Goal: Find specific page/section: Find specific page/section

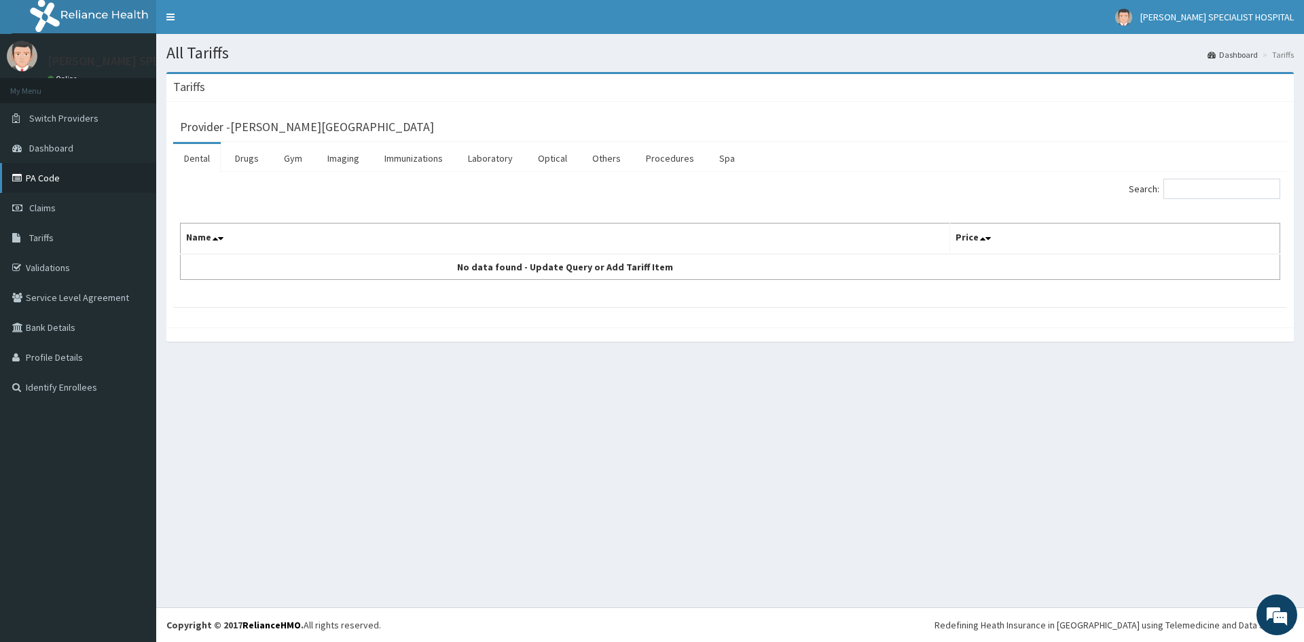
click at [79, 167] on link "PA Code" at bounding box center [78, 178] width 156 height 30
click at [248, 165] on link "Drugs" at bounding box center [246, 158] width 45 height 29
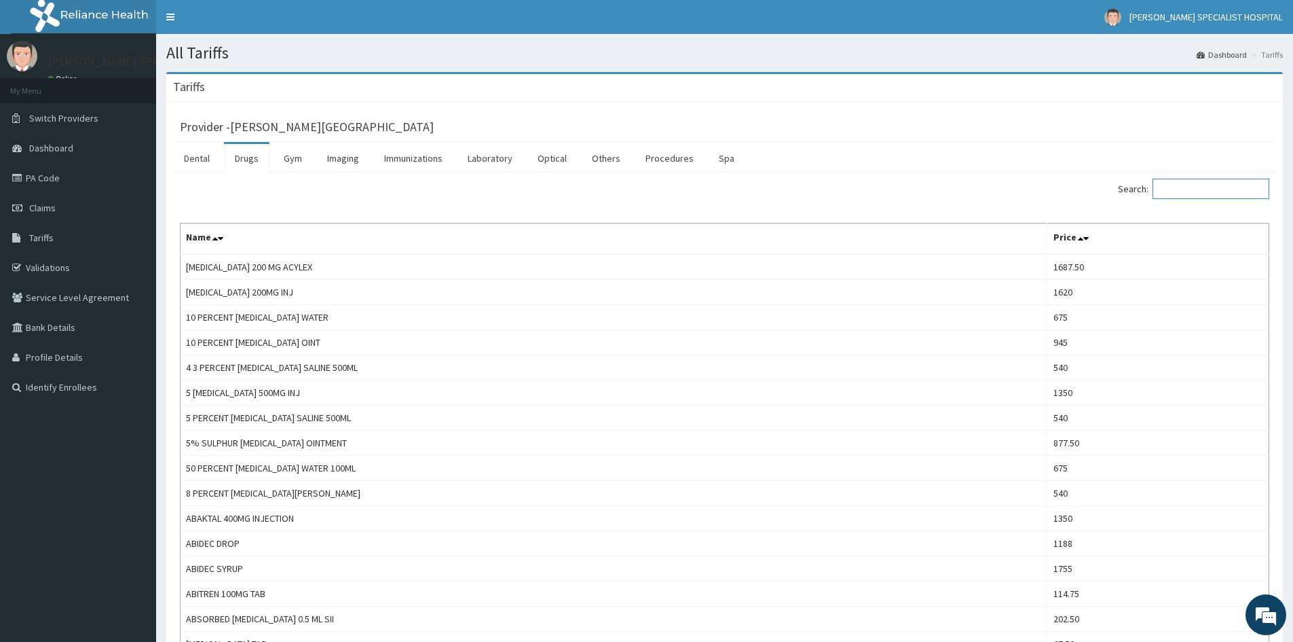
click at [1202, 187] on input "Search:" at bounding box center [1211, 189] width 117 height 20
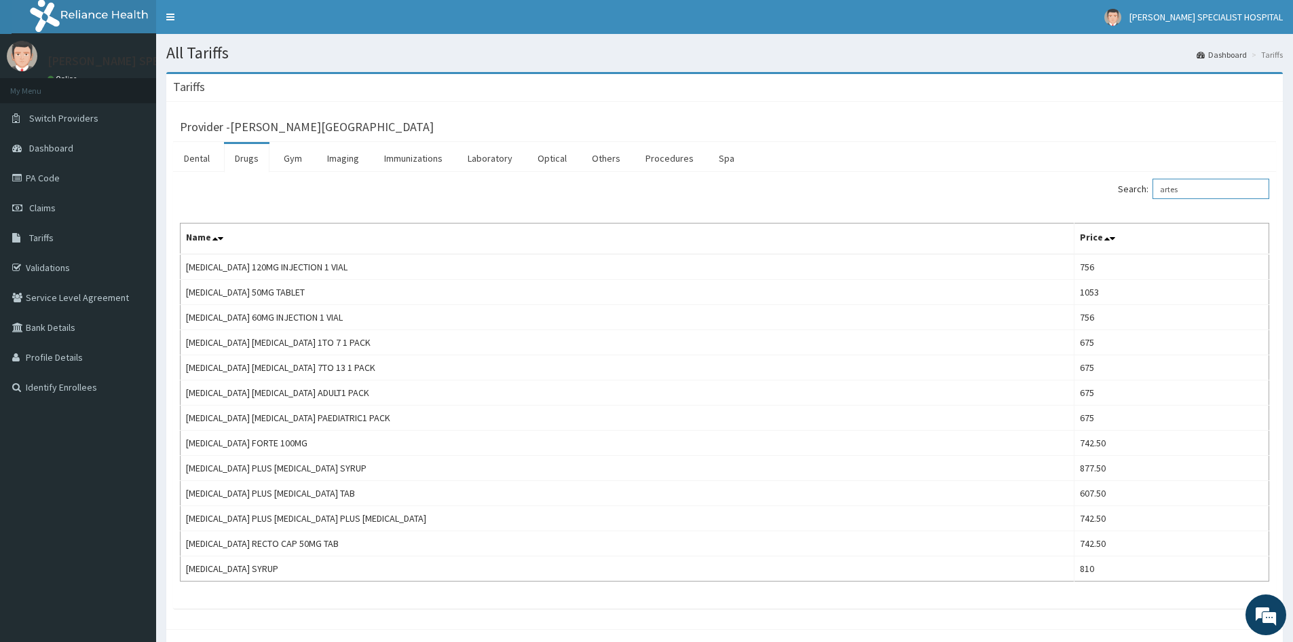
click at [1152, 196] on label "Search: artes" at bounding box center [1193, 189] width 151 height 20
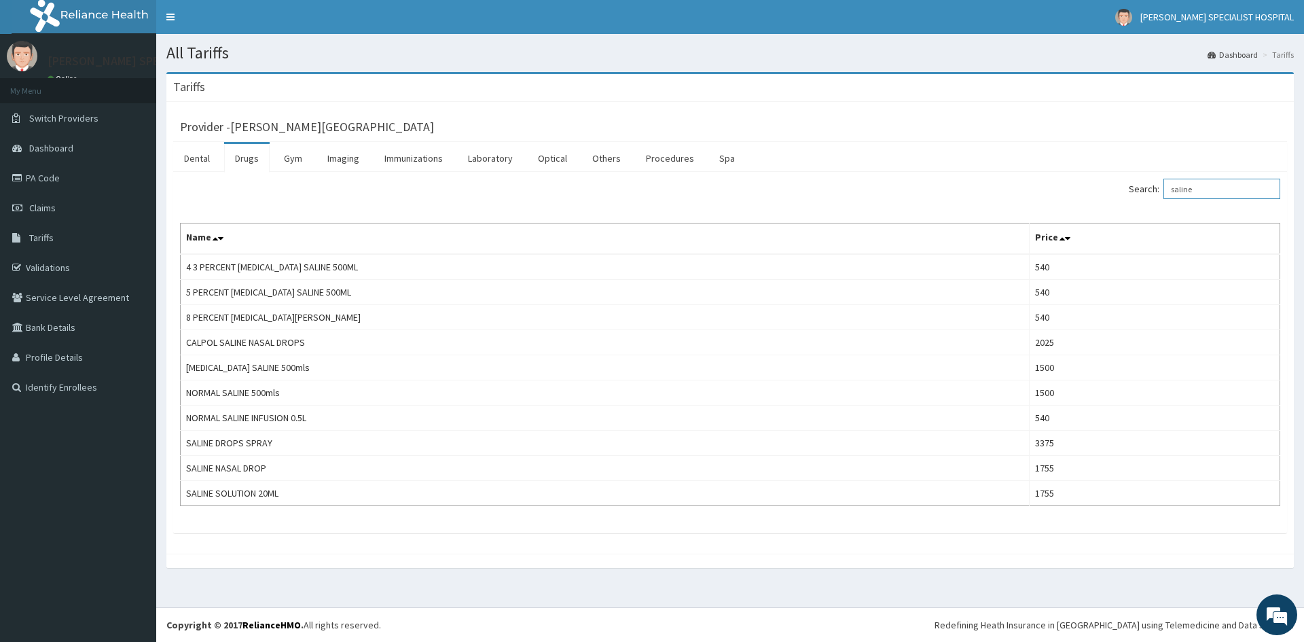
drag, startPoint x: 1186, startPoint y: 193, endPoint x: 1152, endPoint y: 199, distance: 35.2
click at [1152, 199] on label "Search: saline" at bounding box center [1203, 189] width 151 height 20
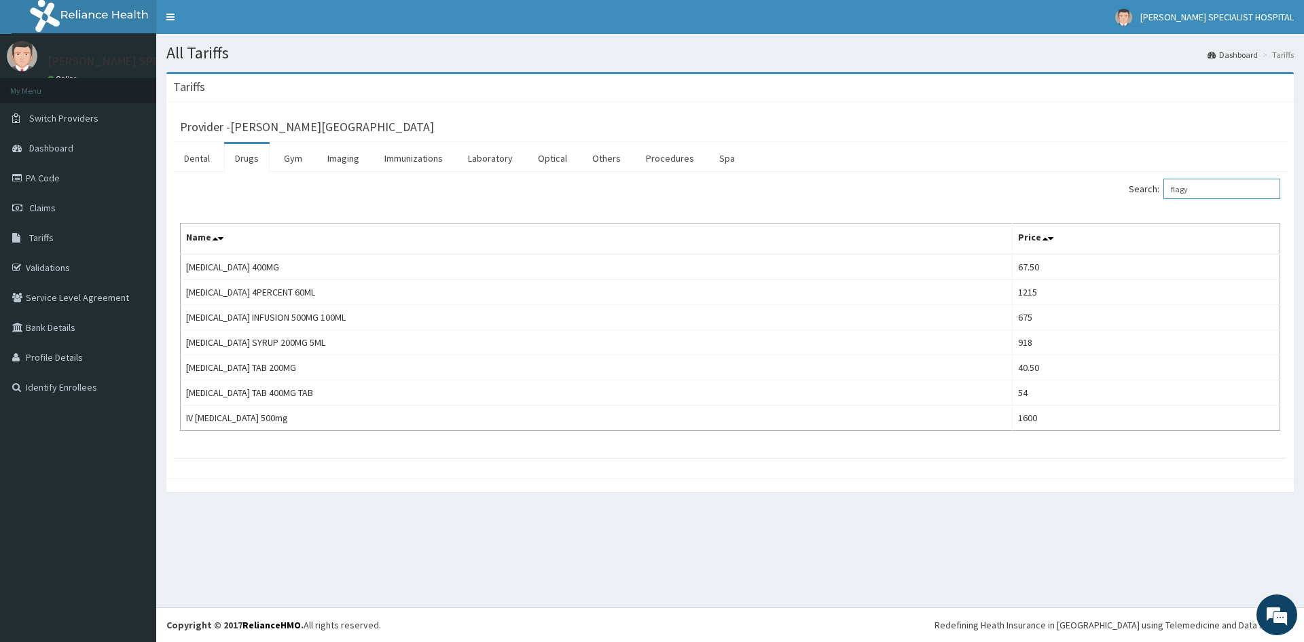
drag, startPoint x: 1200, startPoint y: 186, endPoint x: 1170, endPoint y: 190, distance: 30.8
click at [1170, 190] on label "Search: flagy" at bounding box center [1203, 189] width 151 height 20
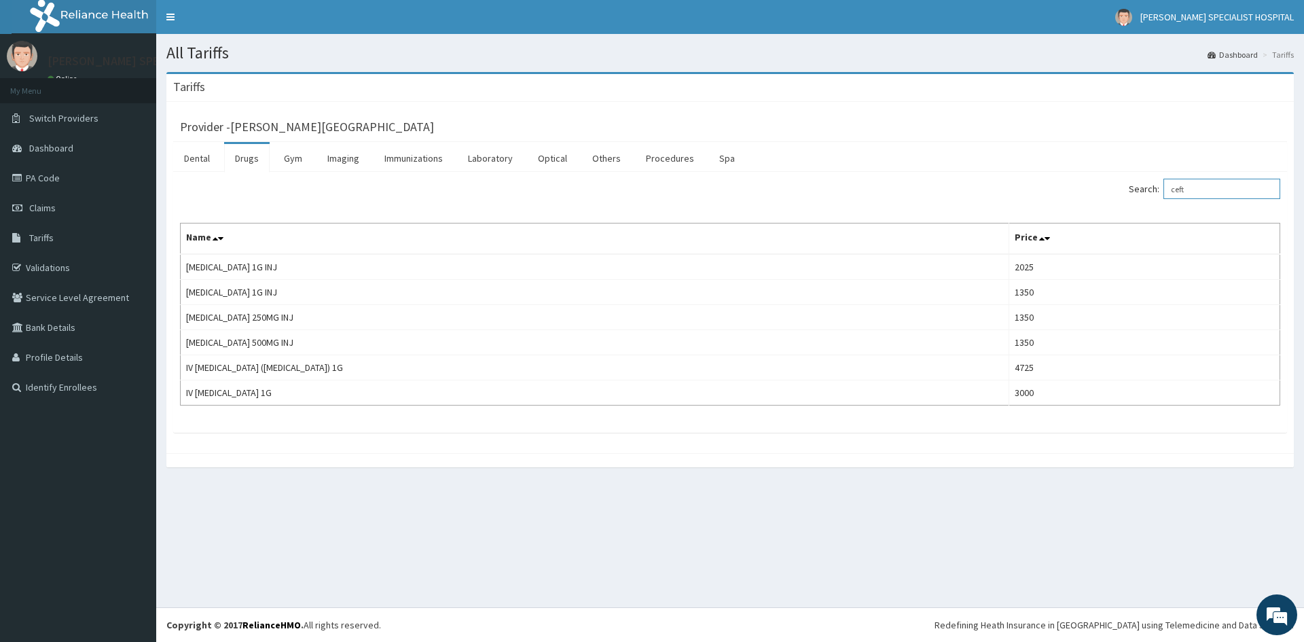
drag, startPoint x: 1211, startPoint y: 187, endPoint x: 1161, endPoint y: 191, distance: 49.8
click at [1161, 191] on label "Search: ceft" at bounding box center [1203, 189] width 151 height 20
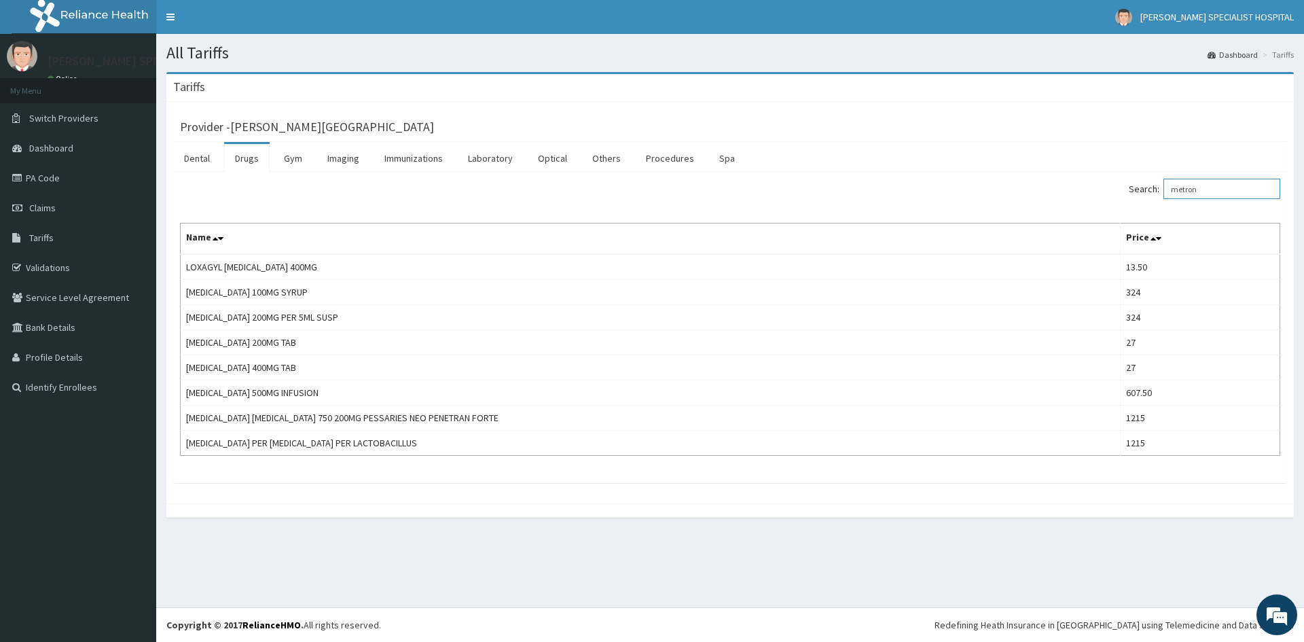
drag, startPoint x: 1216, startPoint y: 187, endPoint x: 1177, endPoint y: 201, distance: 41.9
click at [1177, 201] on div "Search: metron" at bounding box center [1010, 191] width 540 height 24
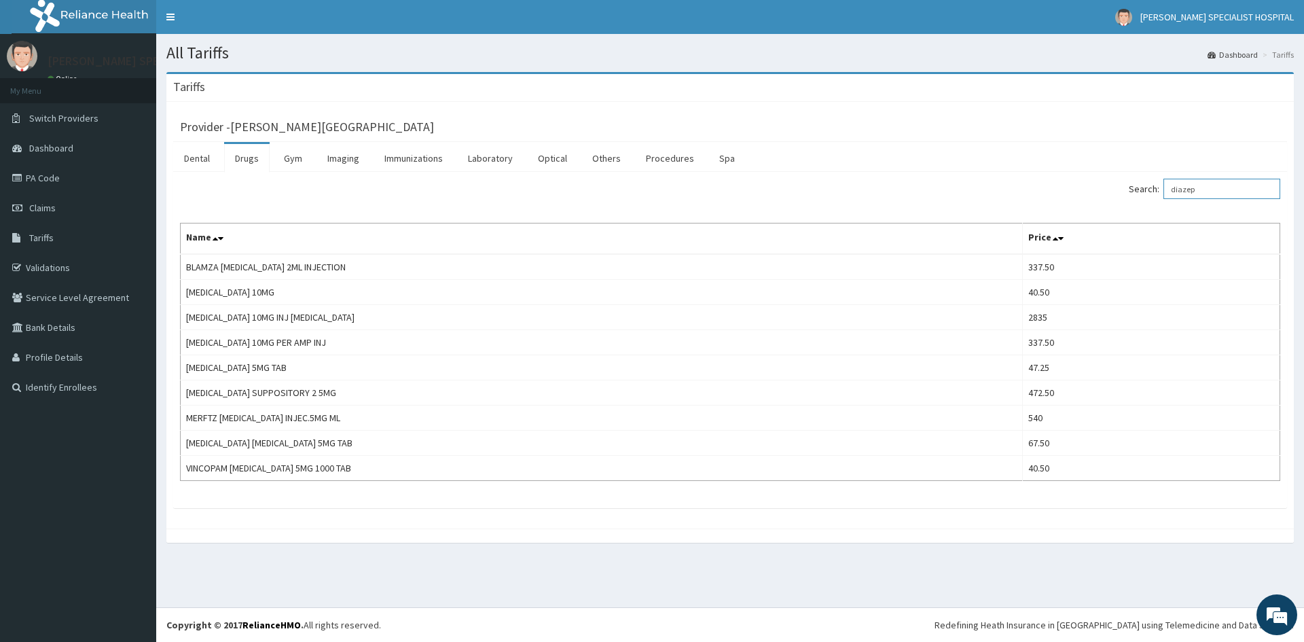
type input "diazep"
drag, startPoint x: 660, startPoint y: 160, endPoint x: 676, endPoint y: 159, distance: 15.7
click at [661, 160] on link "Procedures" at bounding box center [670, 158] width 70 height 29
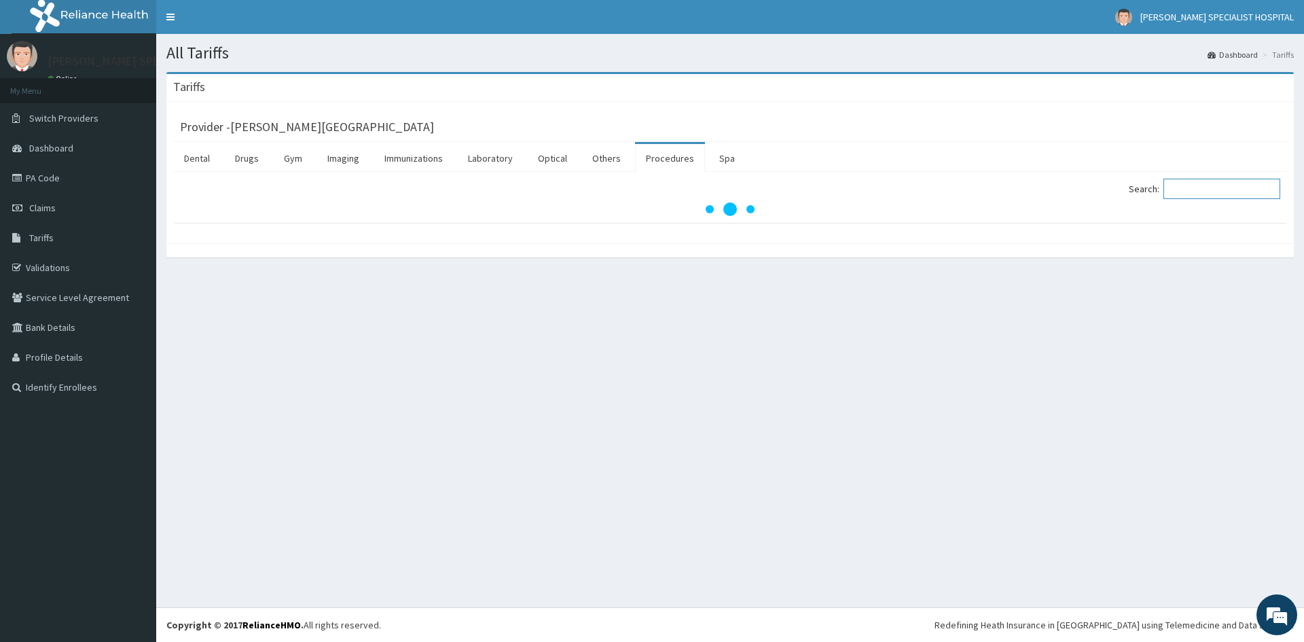
click at [1203, 194] on input "Search:" at bounding box center [1221, 189] width 117 height 20
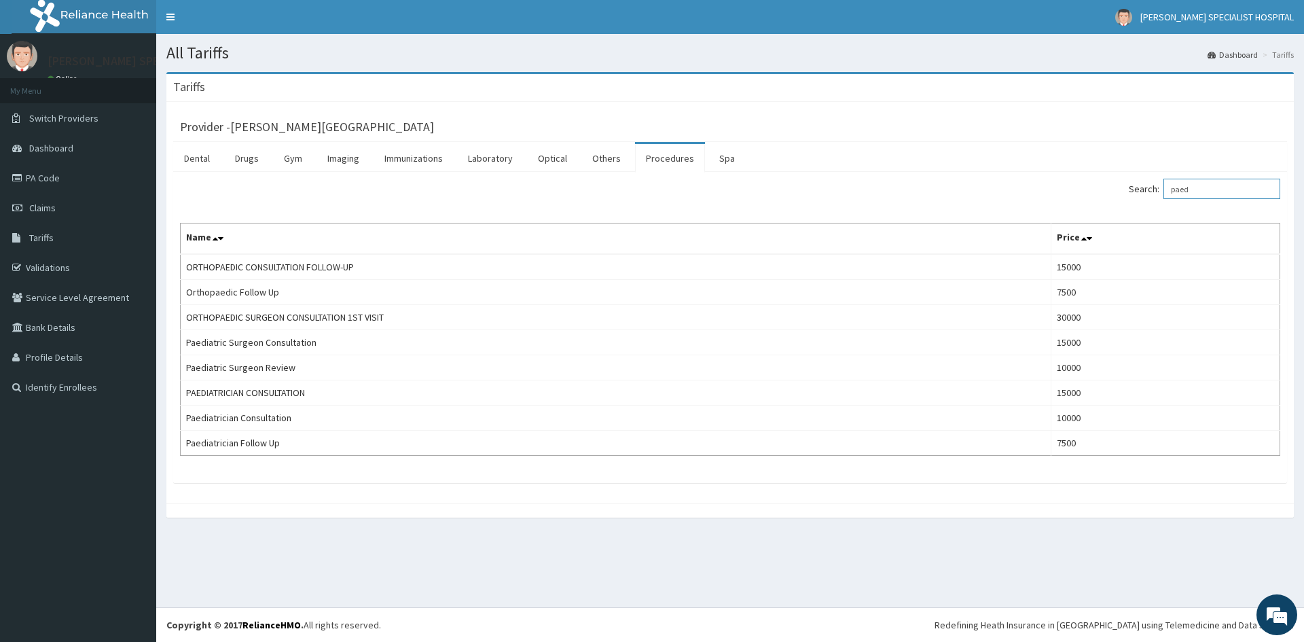
drag, startPoint x: 1206, startPoint y: 188, endPoint x: 1188, endPoint y: 196, distance: 20.1
click at [1188, 196] on input "paed" at bounding box center [1221, 189] width 117 height 20
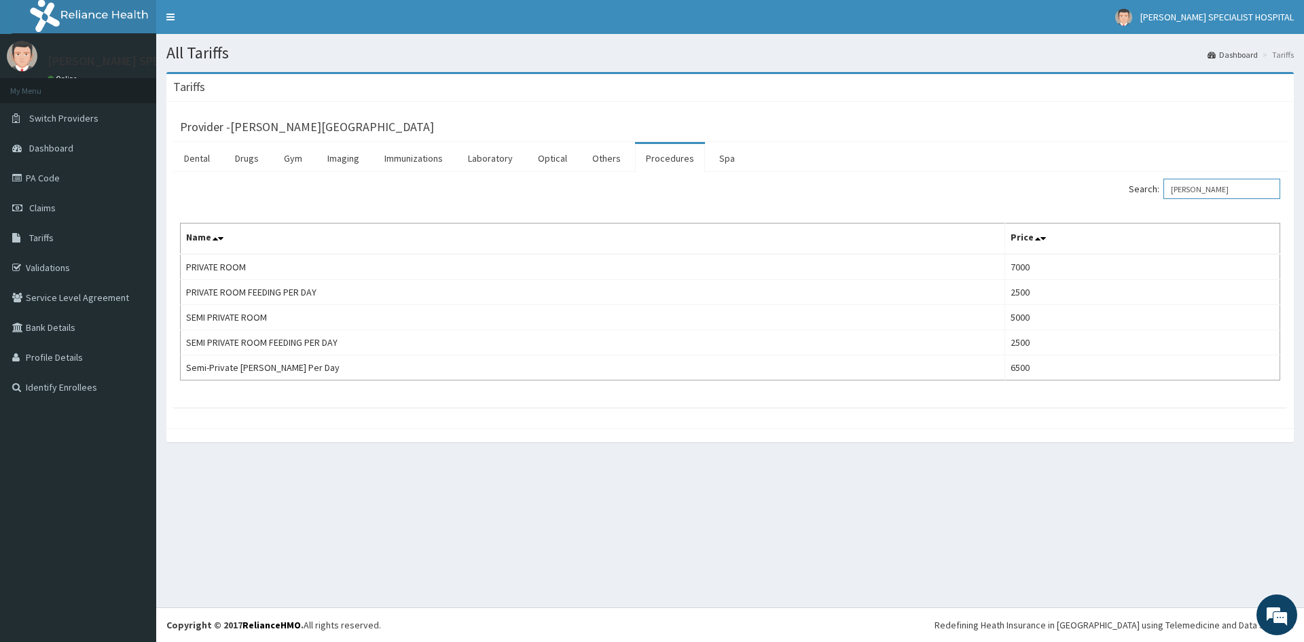
type input "priva"
